Goal: Transaction & Acquisition: Purchase product/service

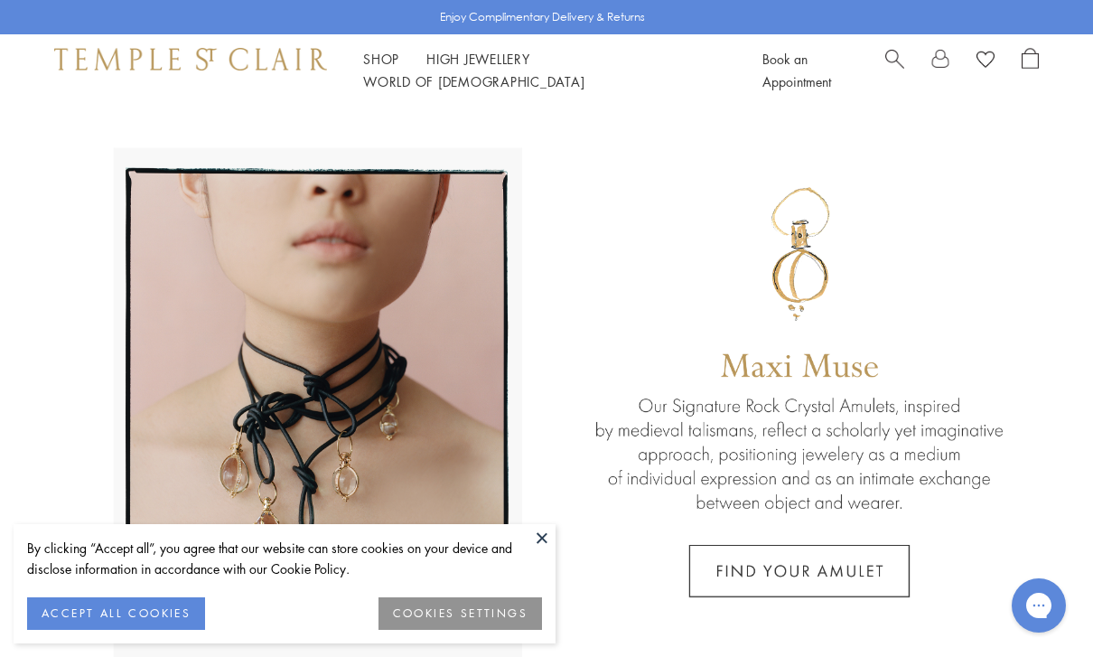
click at [901, 67] on span "Search" at bounding box center [894, 57] width 19 height 19
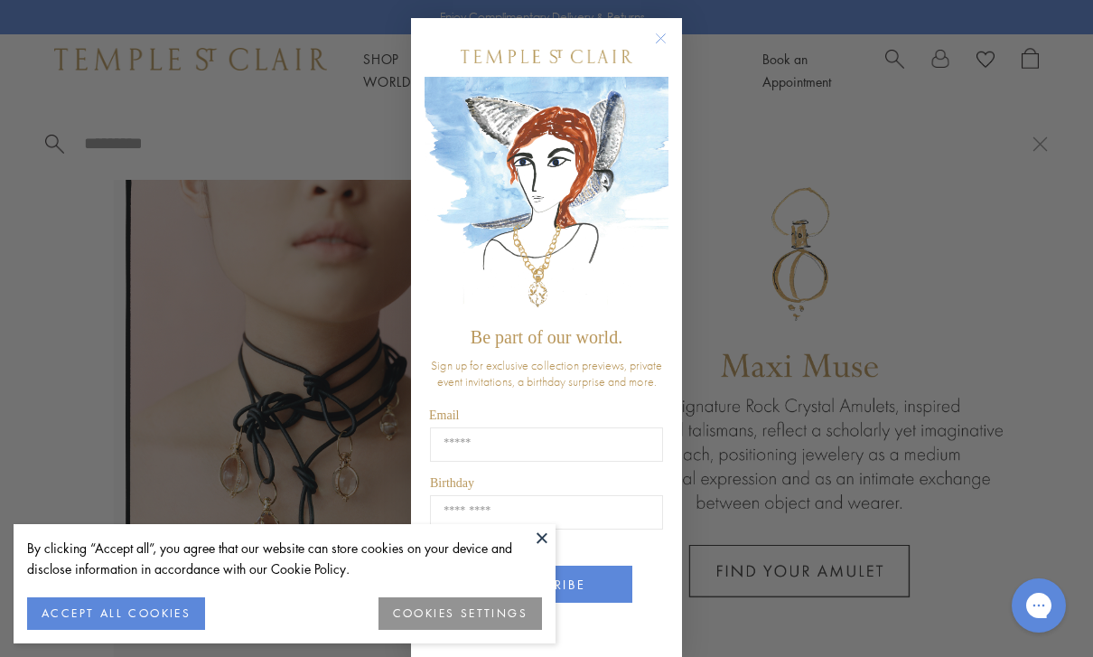
click at [547, 548] on button at bounding box center [542, 537] width 27 height 27
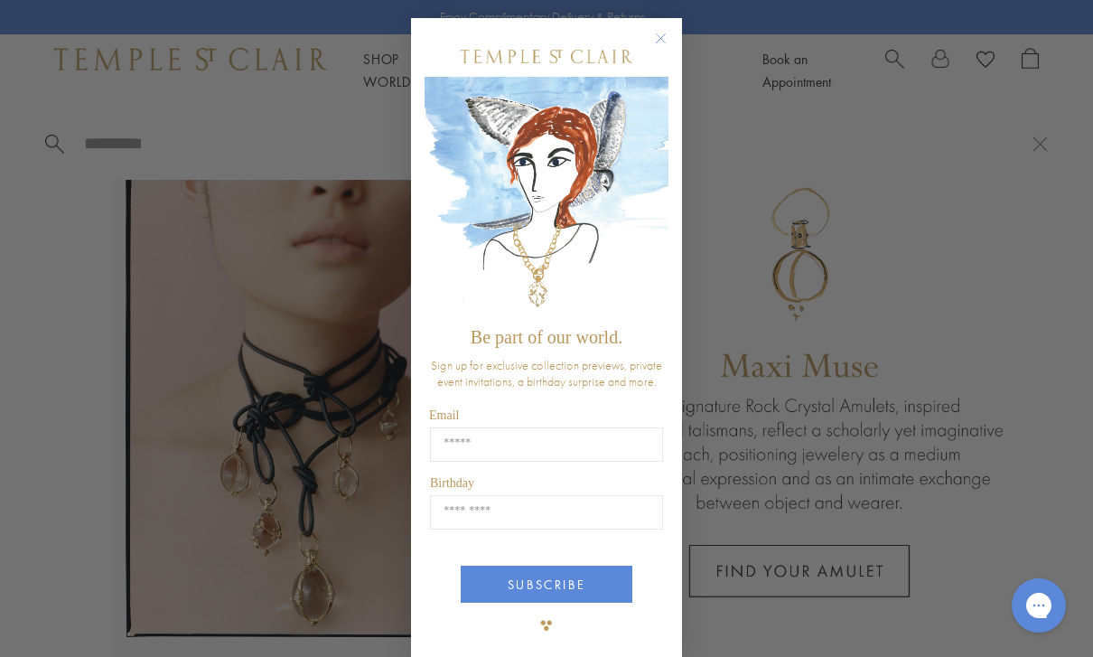
click at [676, 33] on form "Be part of our world. Sign up for exclusive collection previews, private event …" at bounding box center [546, 339] width 271 height 643
click at [677, 33] on form "Be part of our world. Sign up for exclusive collection previews, private event …" at bounding box center [546, 339] width 271 height 643
click at [666, 33] on circle "Close dialog" at bounding box center [661, 39] width 22 height 22
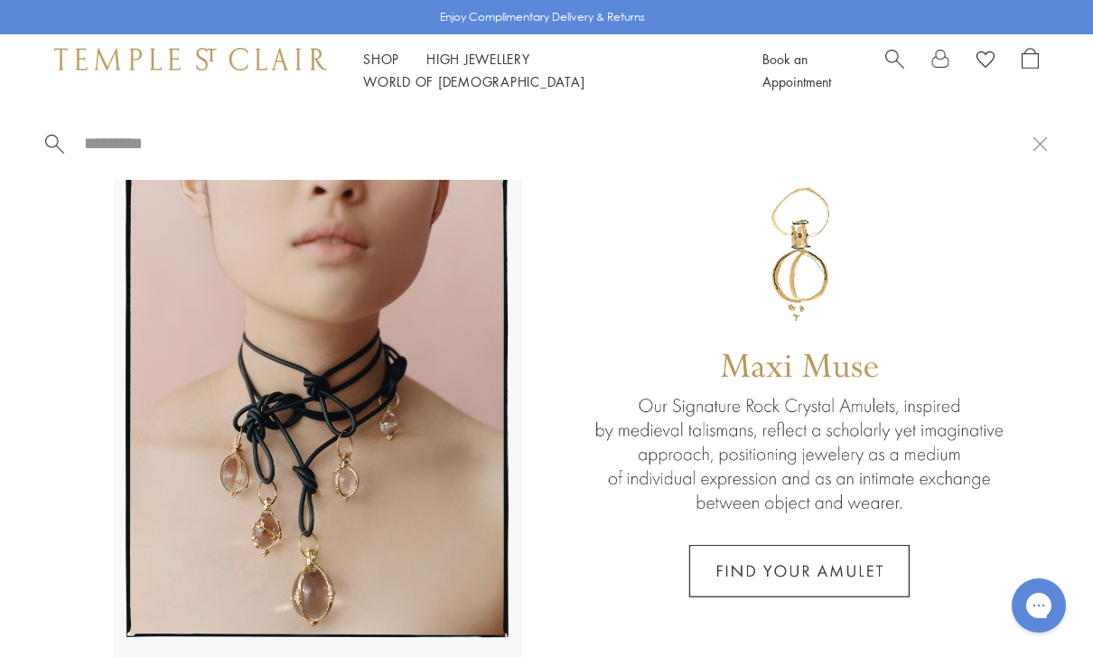
click at [240, 151] on input "search" at bounding box center [557, 143] width 950 height 21
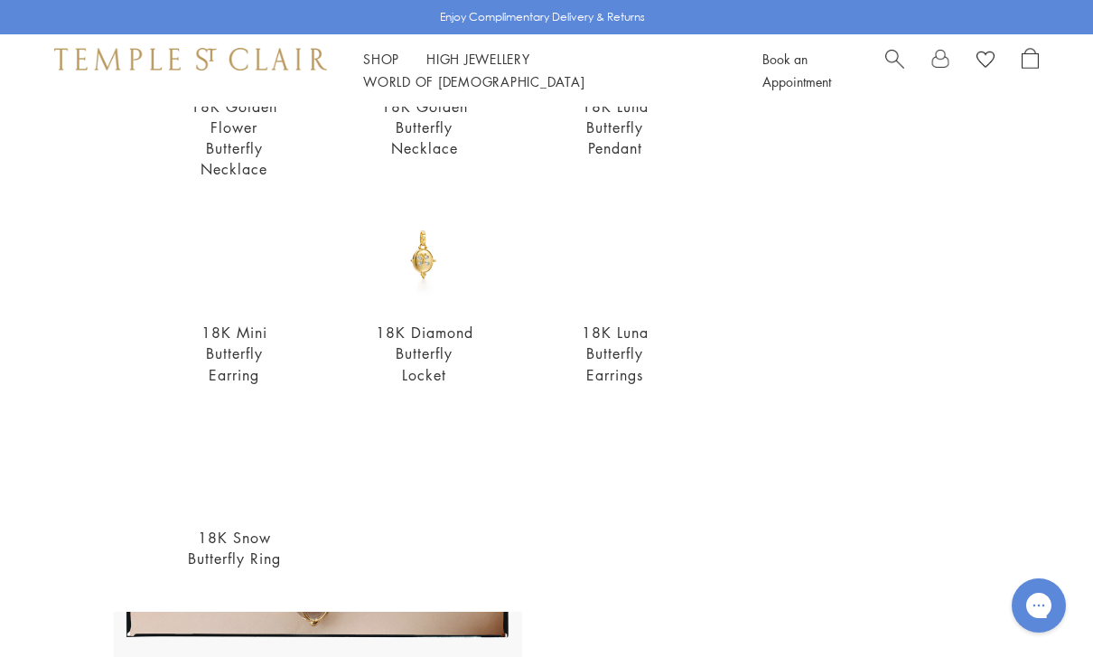
scroll to position [506, 0]
type input "*********"
click at [616, 273] on img at bounding box center [615, 256] width 100 height 100
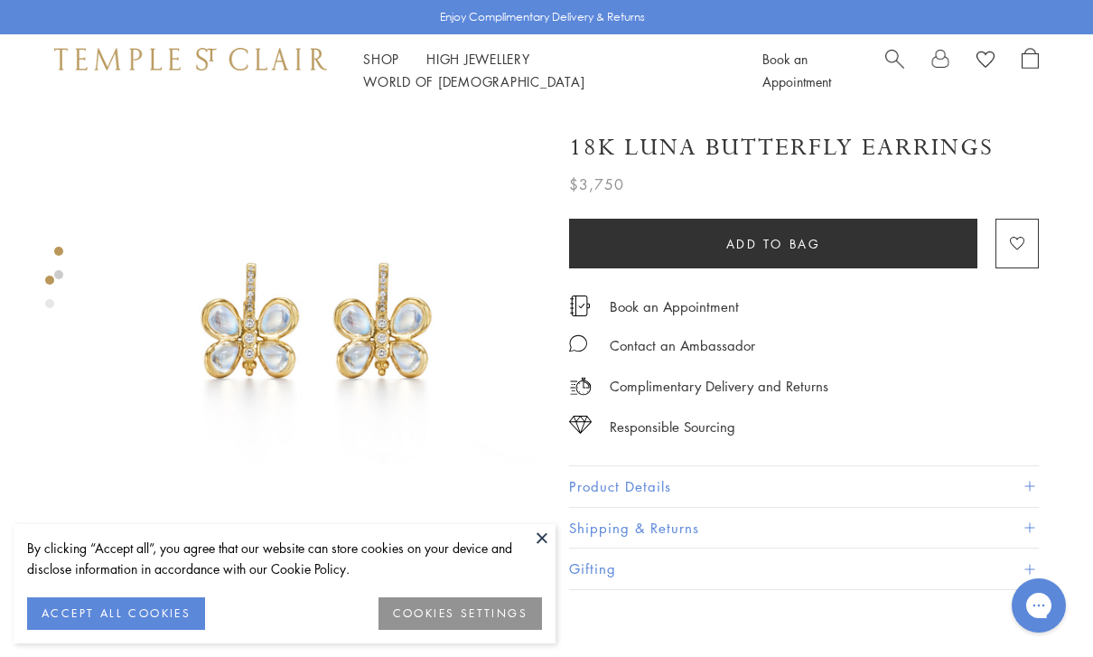
click at [170, 614] on button "ACCEPT ALL COOKIES" at bounding box center [116, 613] width 178 height 33
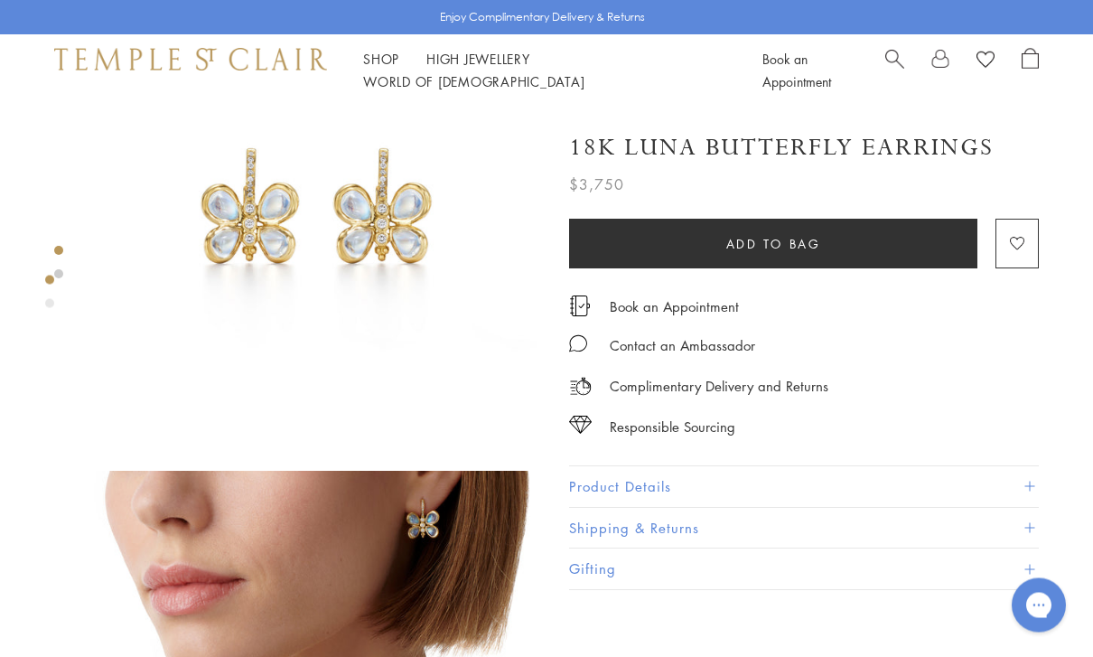
scroll to position [115, 0]
click at [1033, 489] on button "Product Details" at bounding box center [804, 486] width 470 height 41
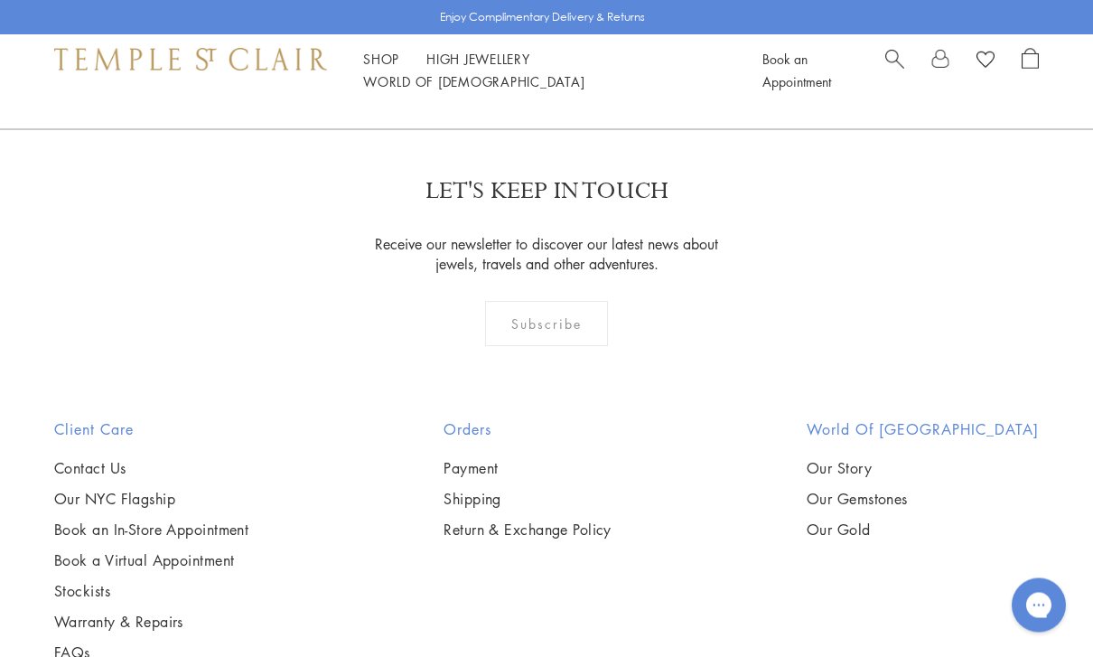
scroll to position [2034, 0]
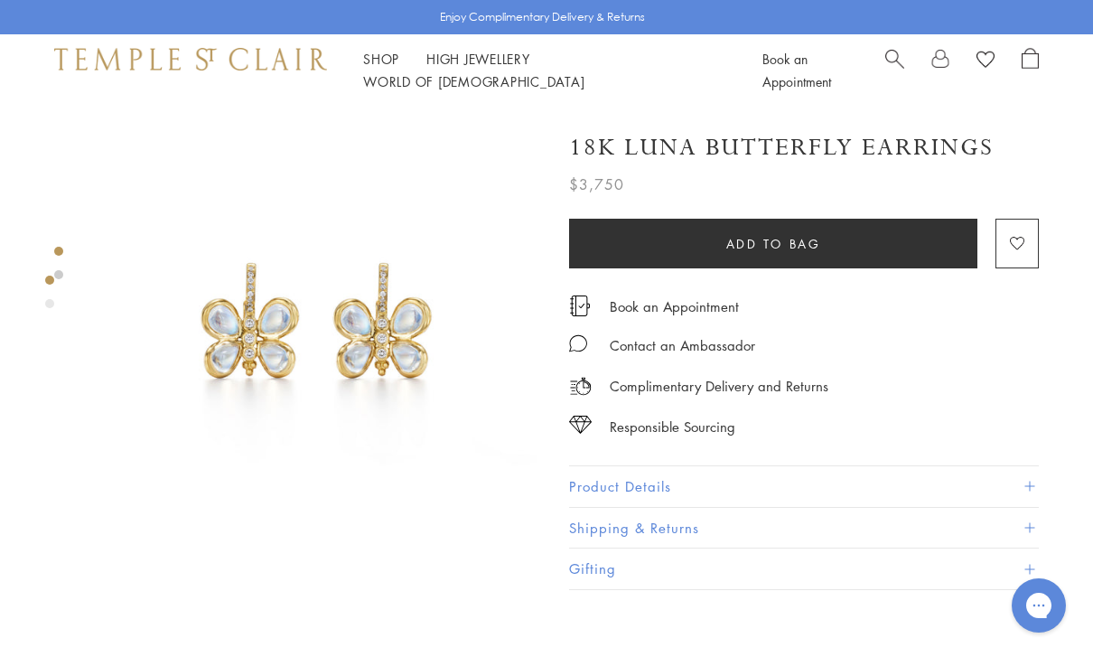
click at [1006, 421] on div "Responsible Sourcing" at bounding box center [804, 418] width 470 height 41
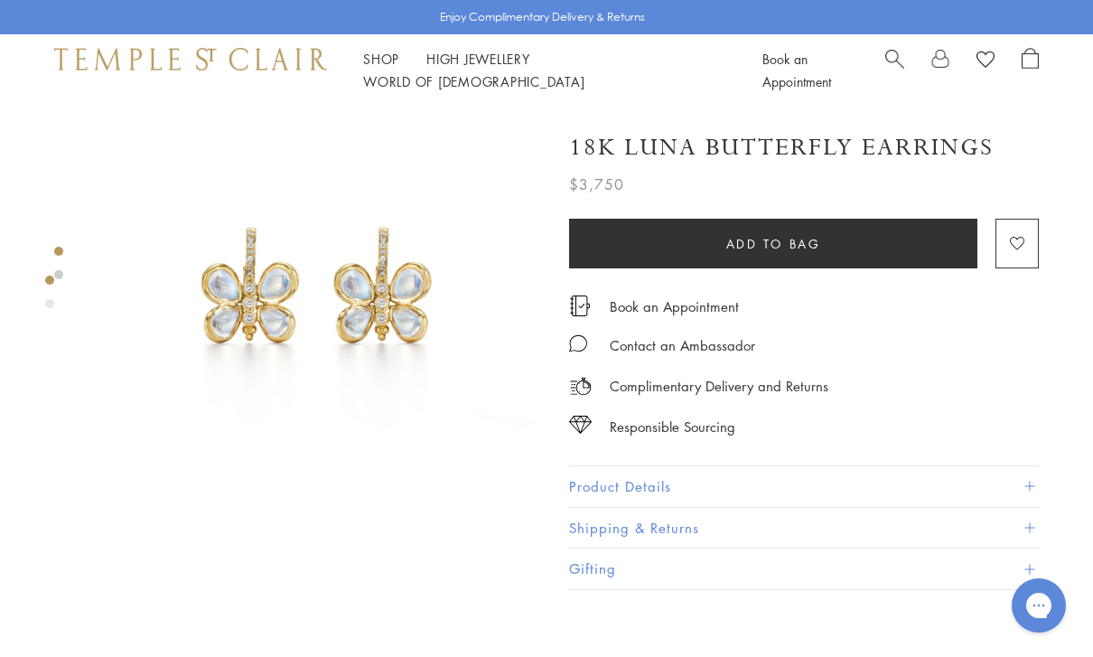
click at [1038, 489] on button "Product Details" at bounding box center [804, 486] width 470 height 41
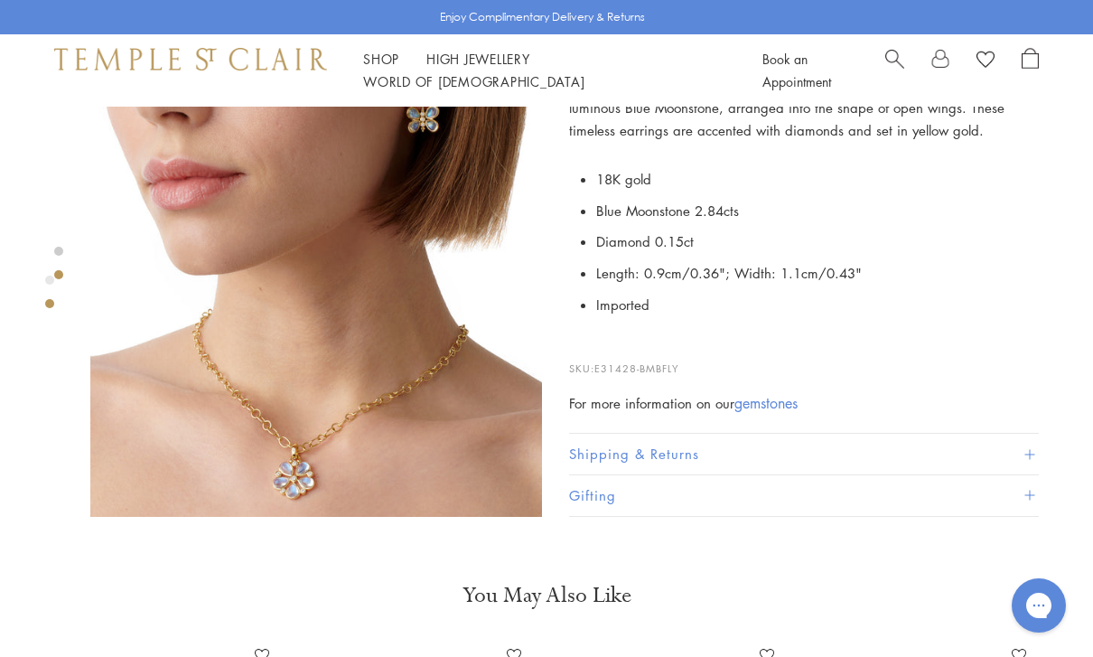
scroll to position [553, 0]
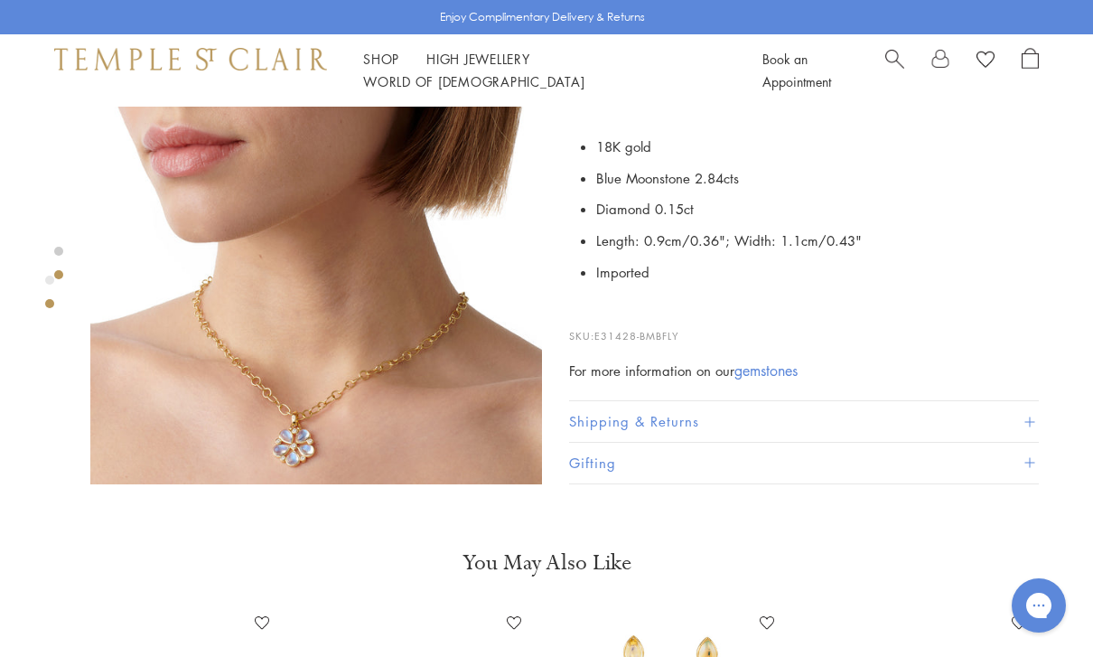
click at [1032, 437] on button "Shipping & Returns" at bounding box center [804, 422] width 470 height 41
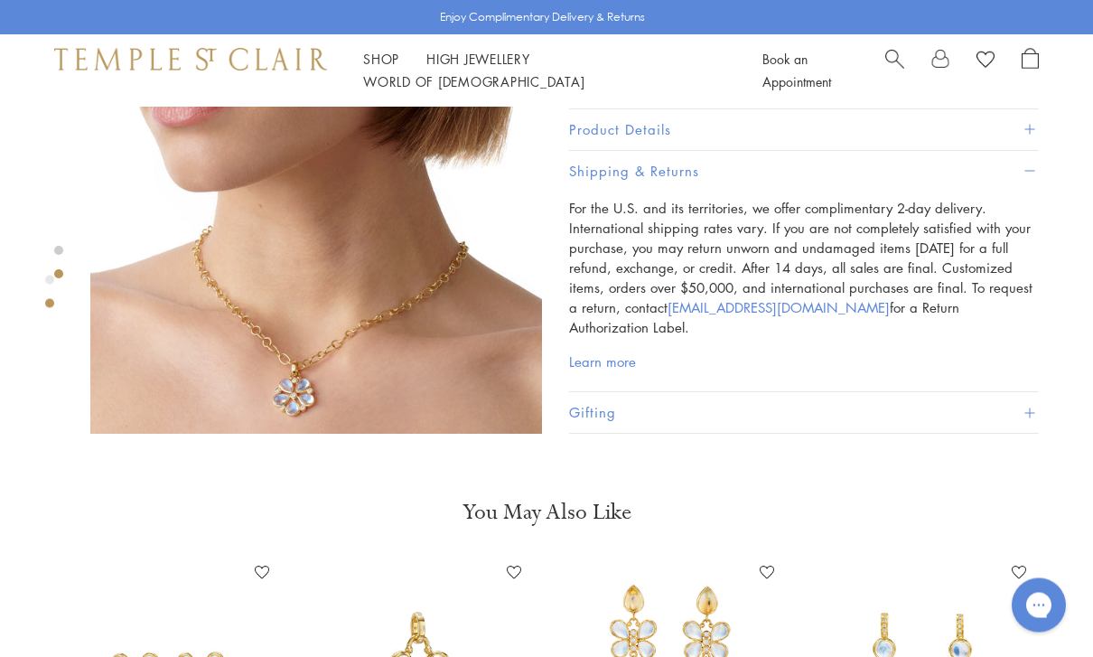
scroll to position [603, 0]
click at [1036, 426] on button "Gifting" at bounding box center [804, 412] width 470 height 41
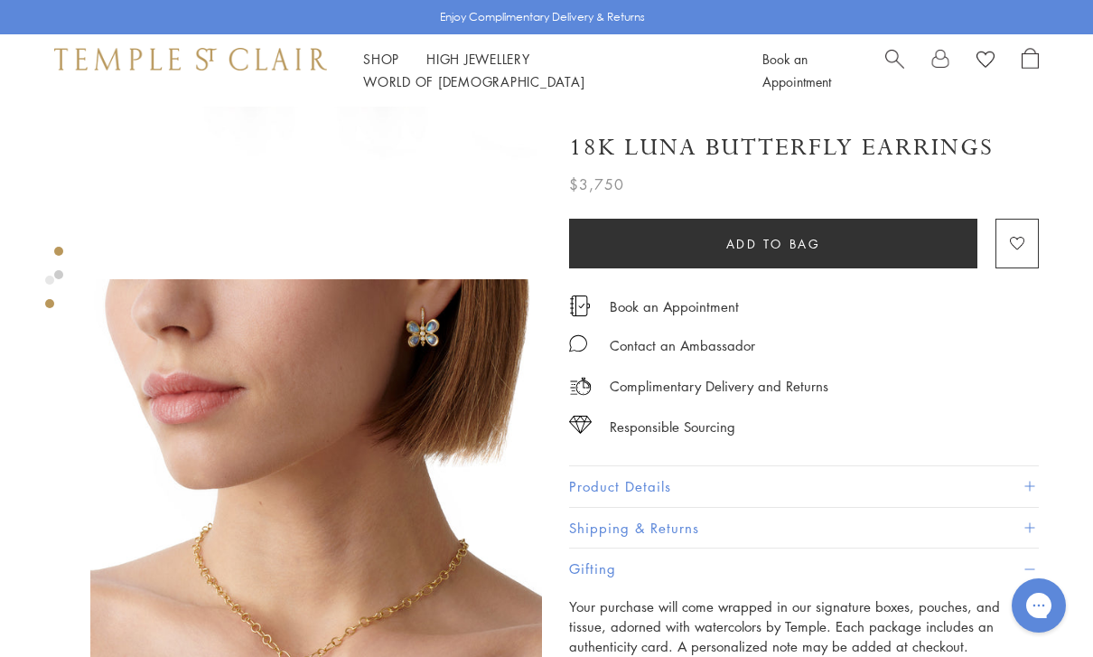
scroll to position [0, 0]
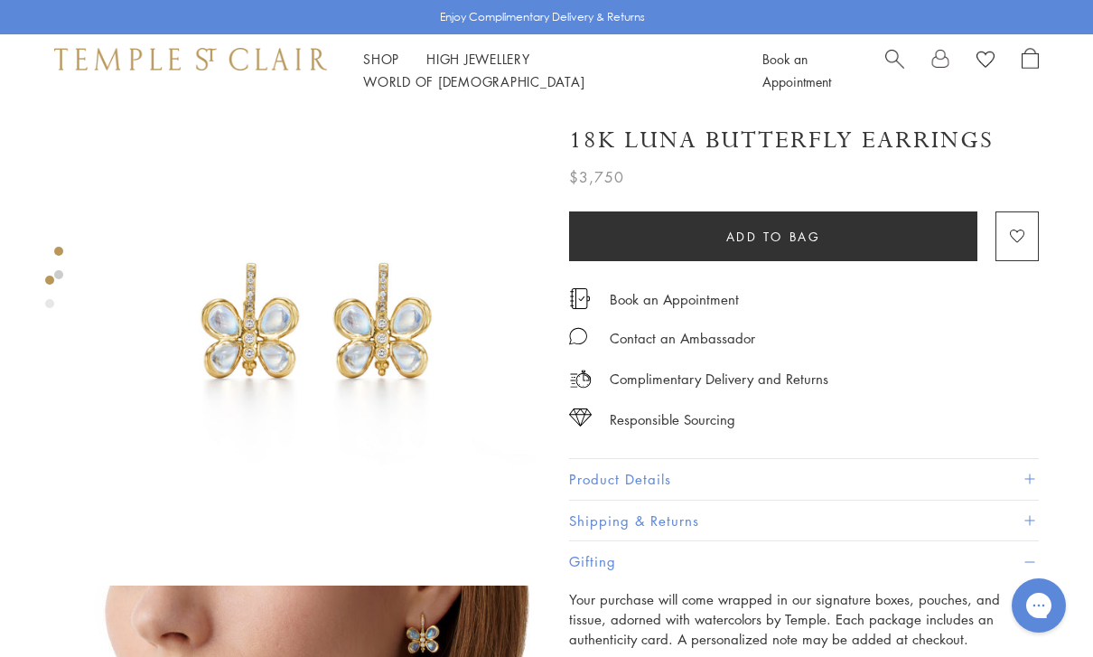
click at [1015, 462] on button "Product Details" at bounding box center [804, 479] width 470 height 41
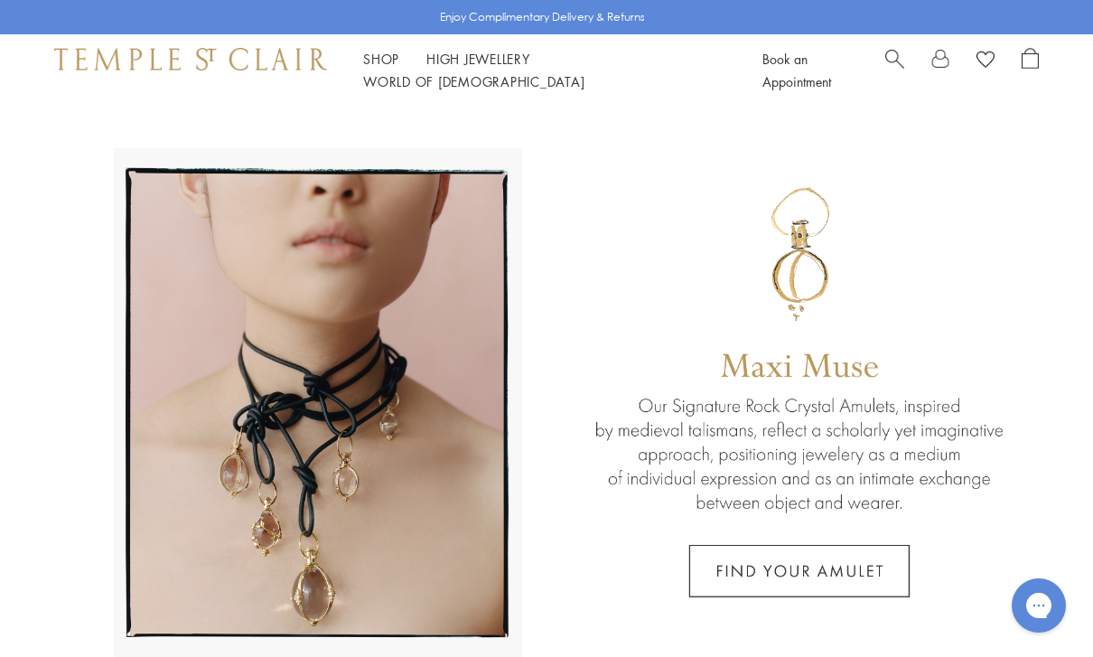
click at [893, 67] on span "Search" at bounding box center [894, 57] width 19 height 19
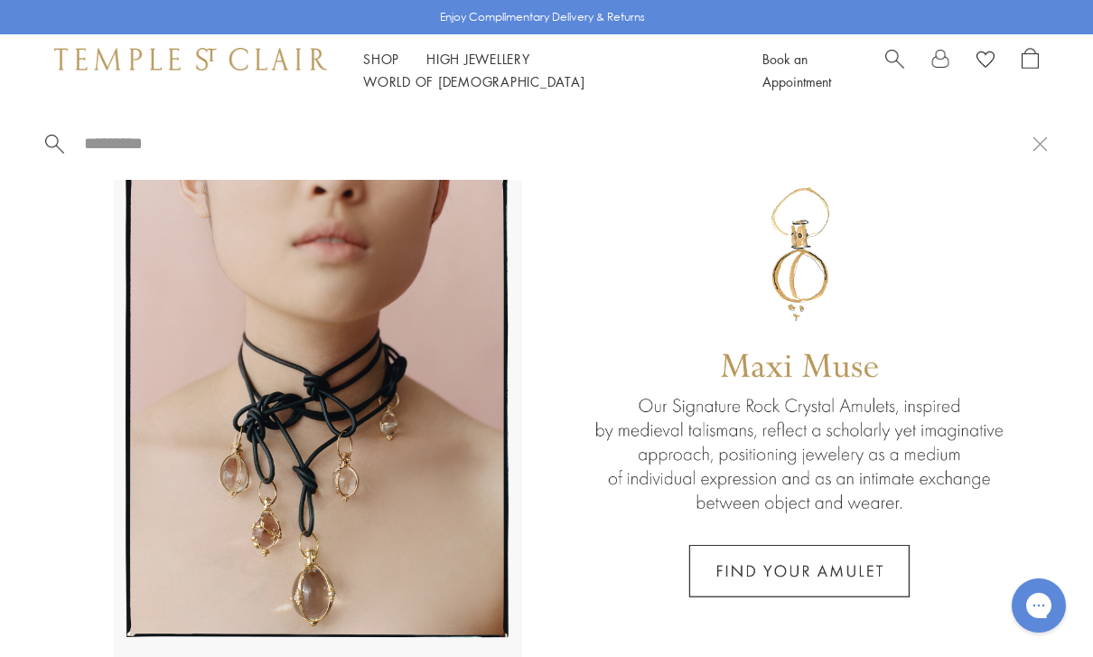
click at [961, 154] on input "search" at bounding box center [557, 143] width 950 height 21
click at [893, 67] on span "Search" at bounding box center [894, 57] width 19 height 19
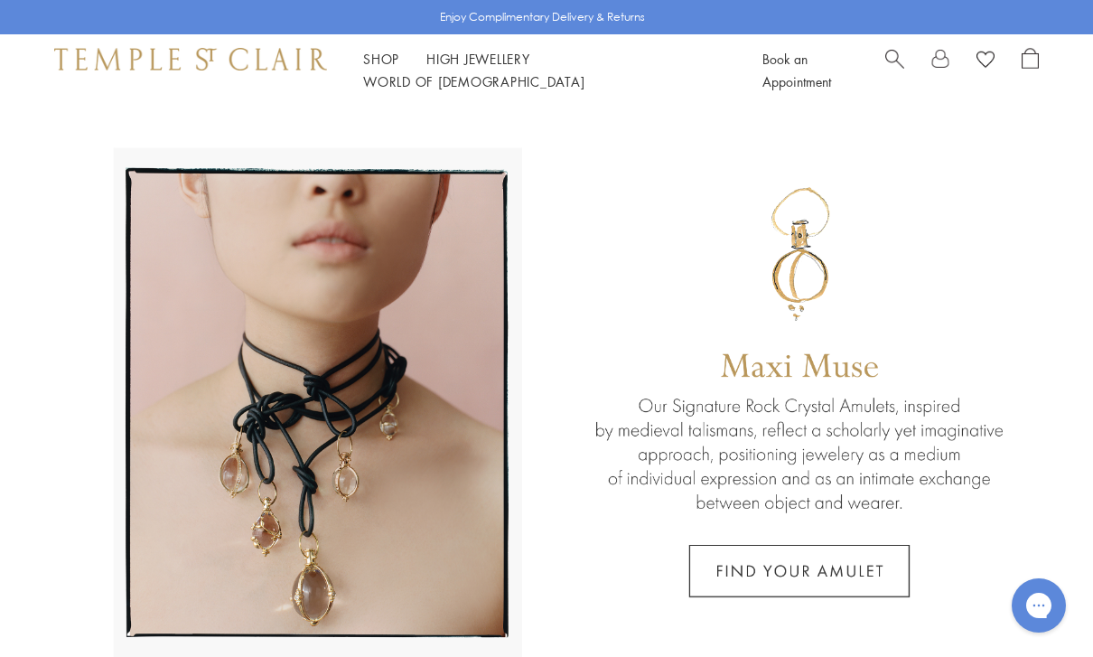
click at [902, 60] on span "Search" at bounding box center [894, 57] width 19 height 19
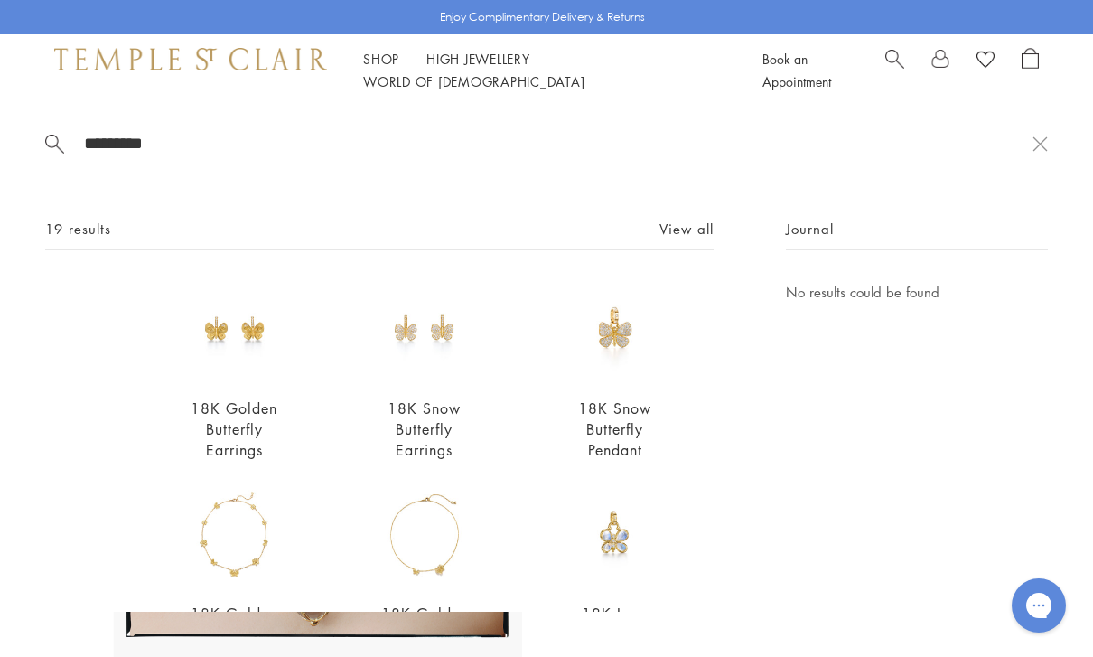
type input "*********"
click at [985, 445] on div "Journal No results could be found" at bounding box center [917, 660] width 262 height 884
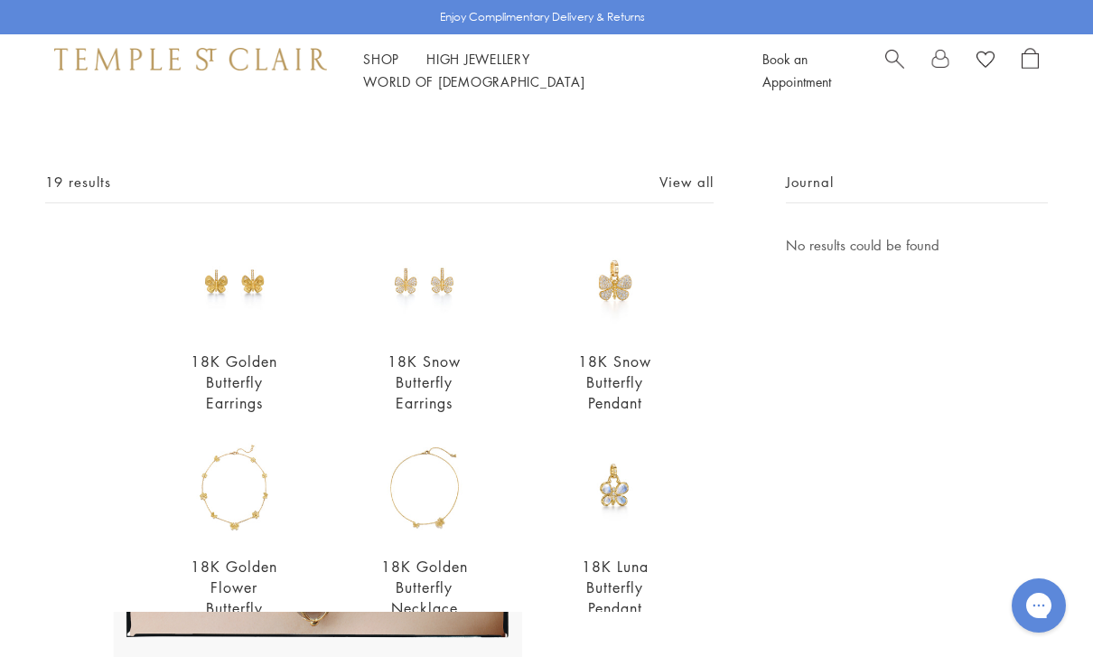
scroll to position [46, 0]
click at [630, 369] on link "18K Snow Butterfly Pendant" at bounding box center [614, 382] width 73 height 61
